Goal: Information Seeking & Learning: Learn about a topic

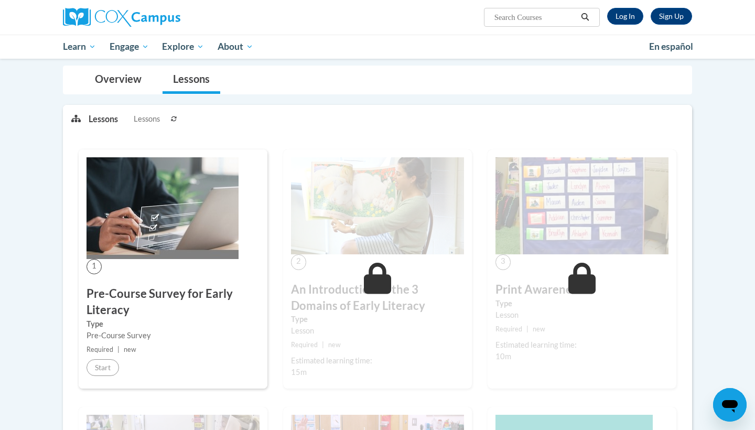
scroll to position [91, 0]
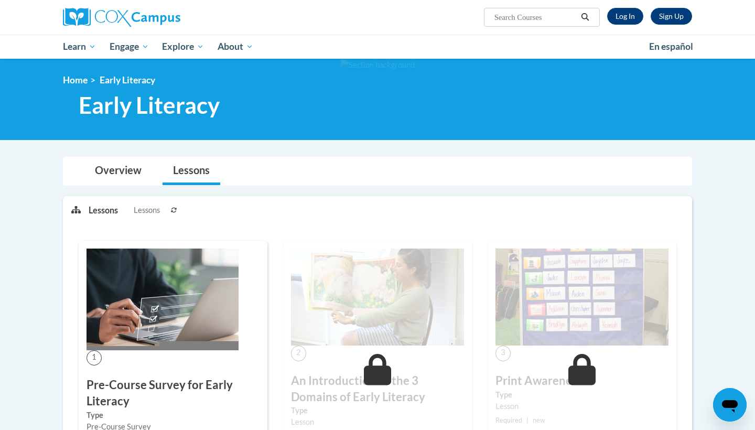
scroll to position [91, 0]
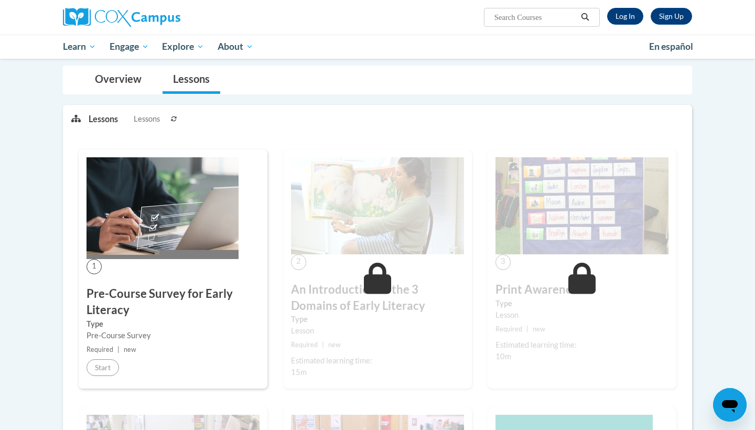
click at [623, 15] on link "Log In" at bounding box center [625, 16] width 36 height 17
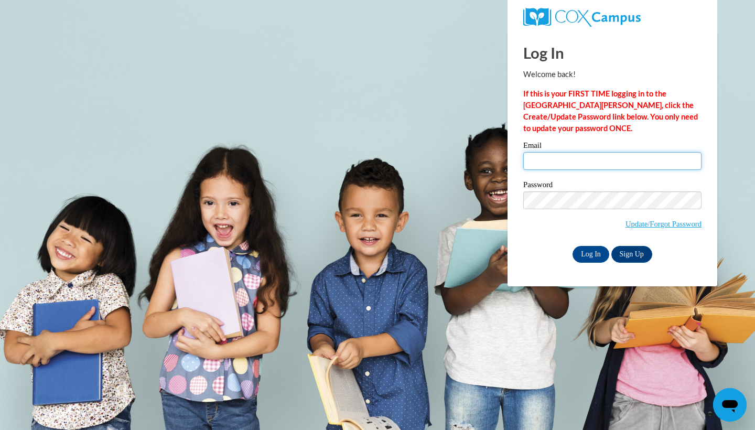
type input "hmatthe1@my.westga.edu"
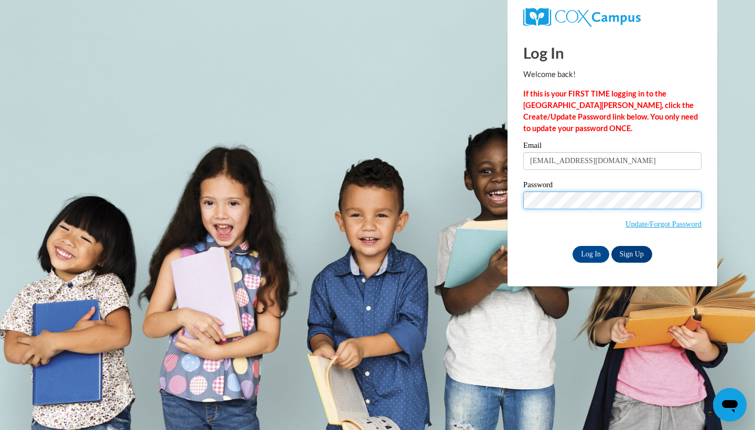
click at [590, 252] on input "Log In" at bounding box center [590, 254] width 37 height 17
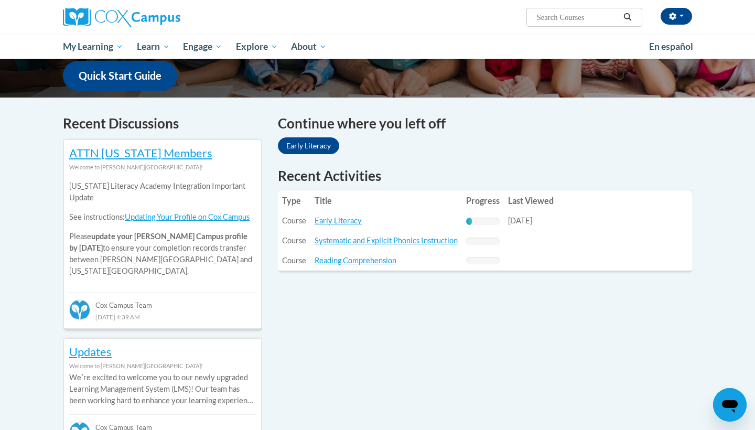
scroll to position [285, 0]
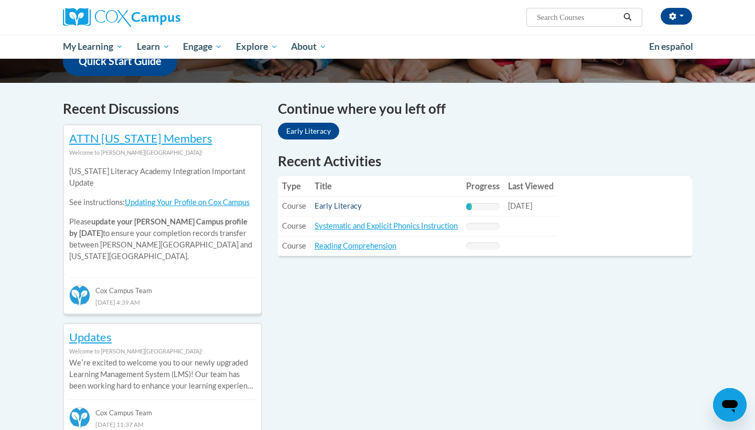
click at [321, 204] on link "Early Literacy" at bounding box center [337, 205] width 47 height 9
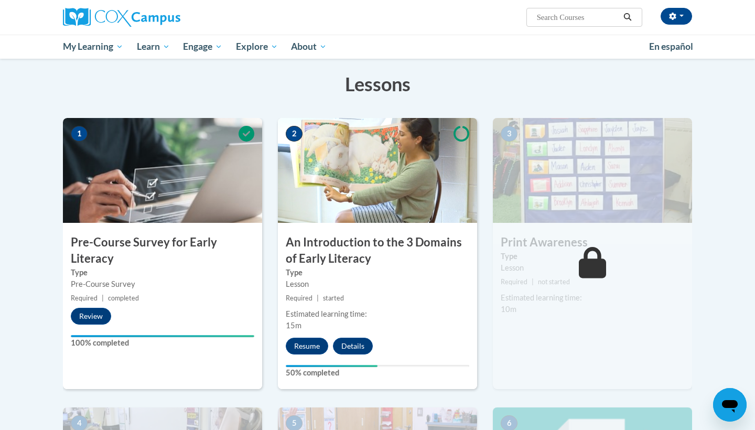
scroll to position [170, 0]
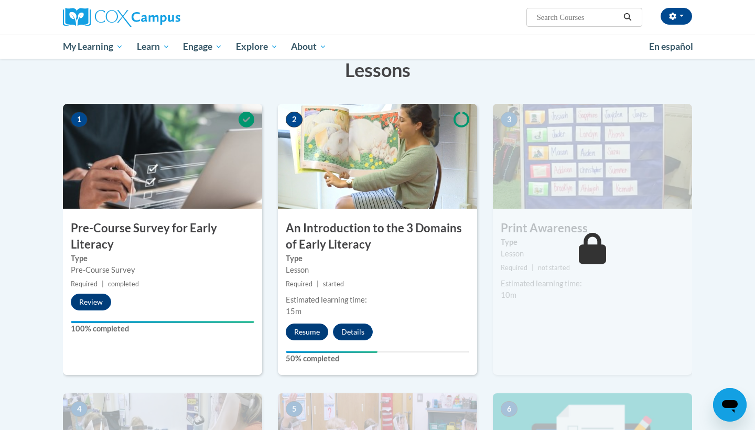
click at [310, 328] on button "Resume" at bounding box center [307, 331] width 42 height 17
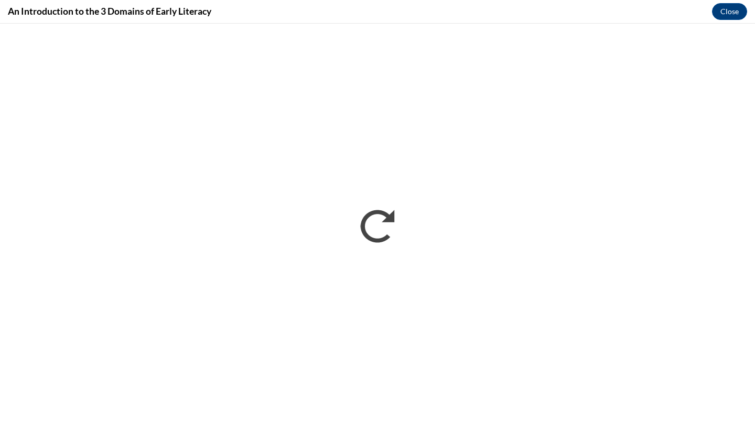
scroll to position [0, 0]
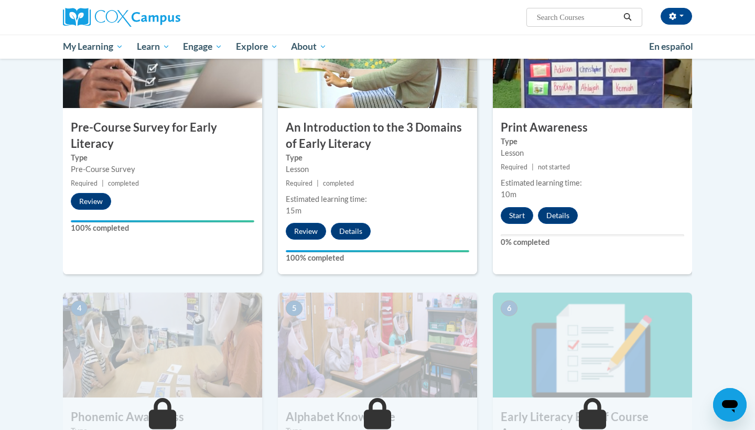
scroll to position [276, 0]
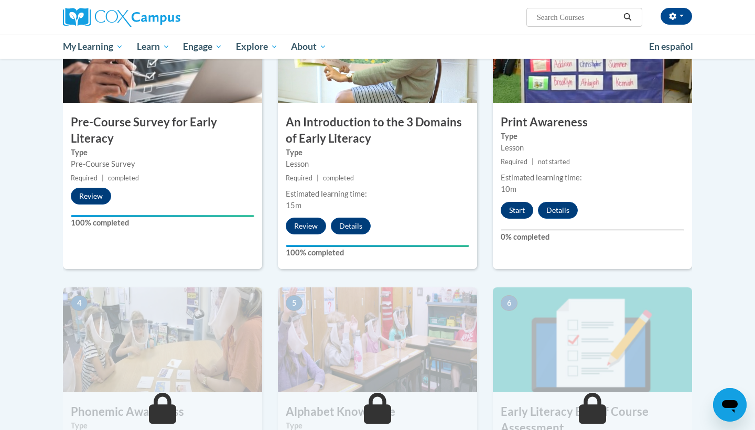
click at [519, 208] on button "Start" at bounding box center [517, 210] width 32 height 17
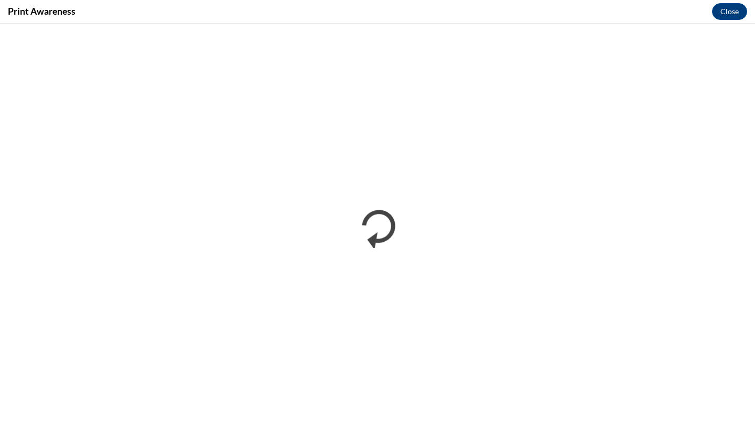
scroll to position [0, 0]
